Goal: Information Seeking & Learning: Check status

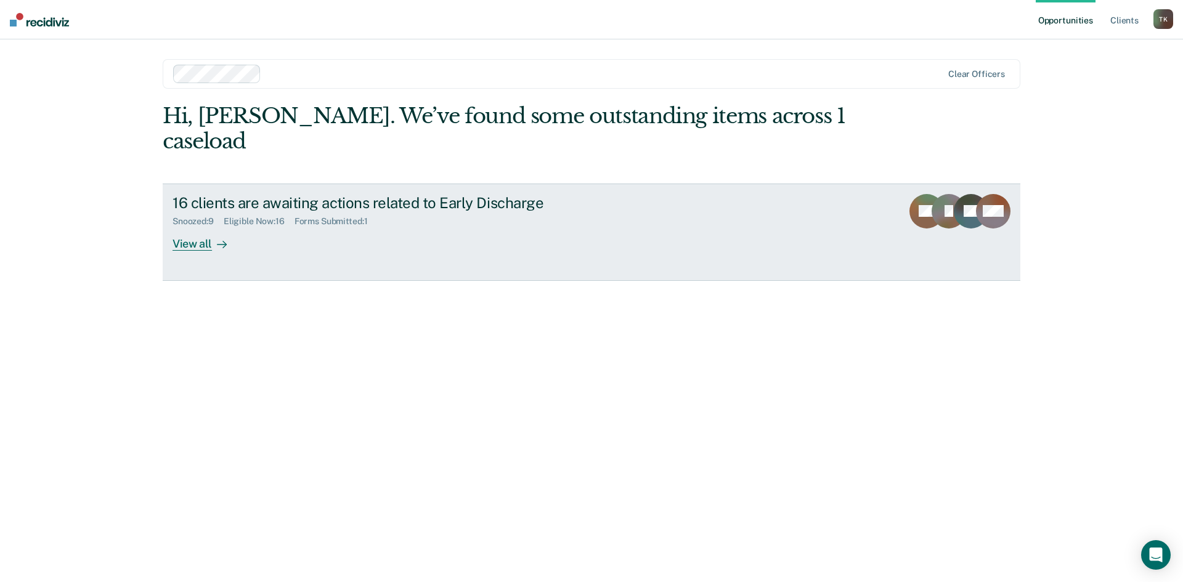
click at [197, 227] on div "View all" at bounding box center [207, 239] width 69 height 24
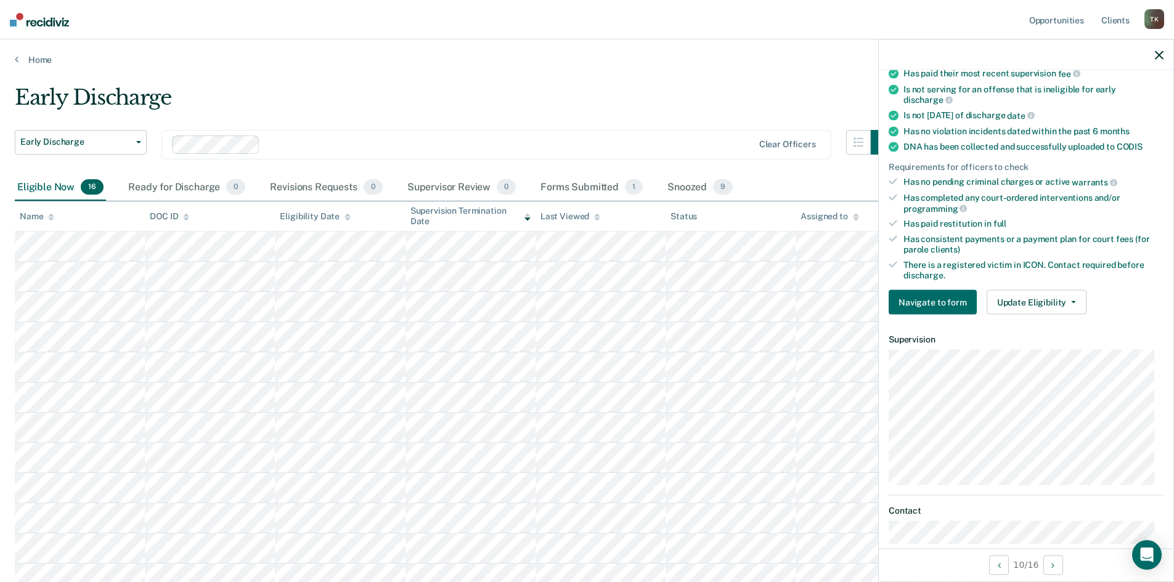
scroll to position [308, 0]
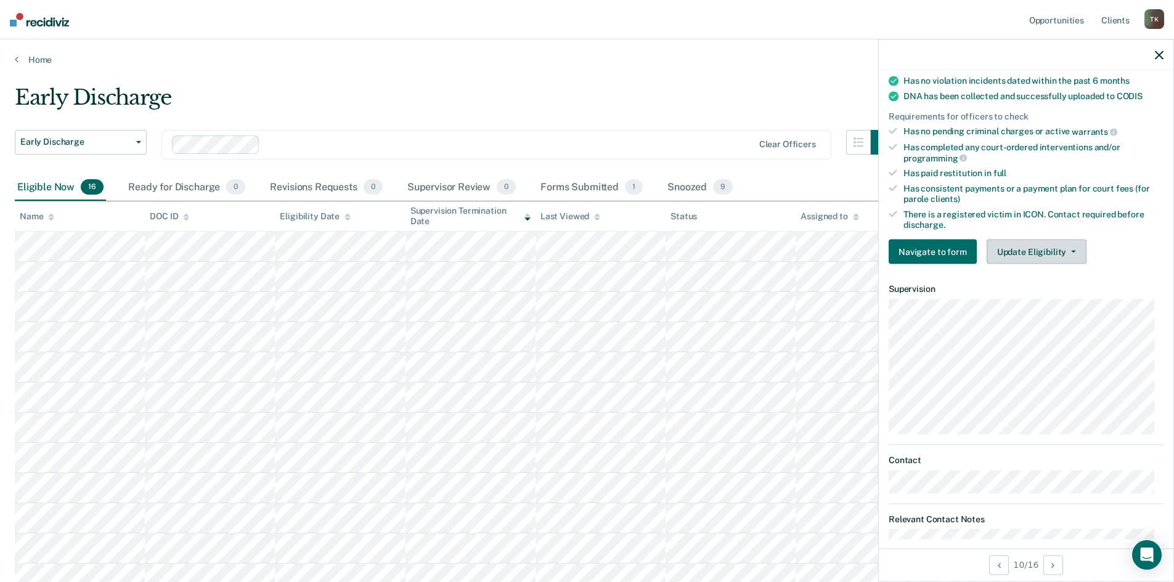
click at [1074, 250] on button "Update Eligibility" at bounding box center [1037, 252] width 100 height 25
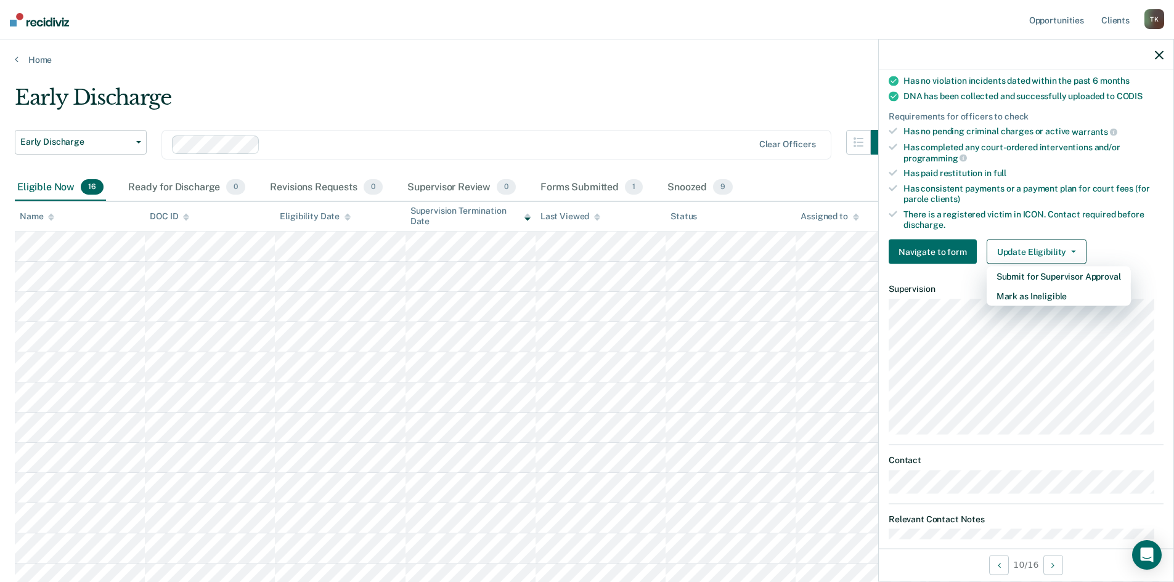
click at [1159, 52] on icon "button" at bounding box center [1159, 55] width 9 height 9
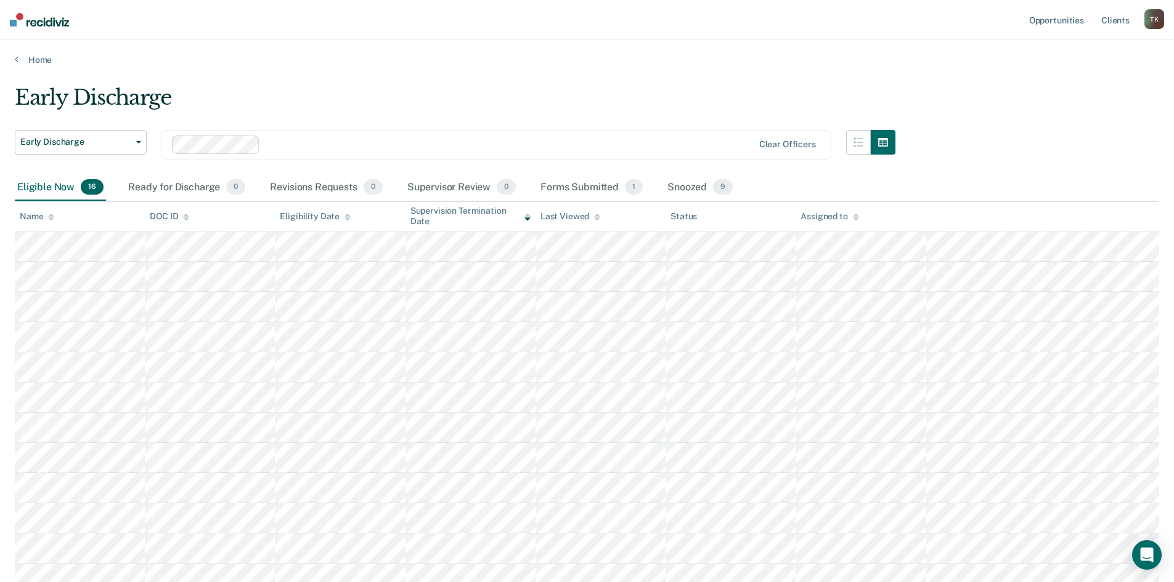
click at [698, 85] on div "Early Discharge" at bounding box center [455, 102] width 881 height 35
